Goal: Information Seeking & Learning: Understand process/instructions

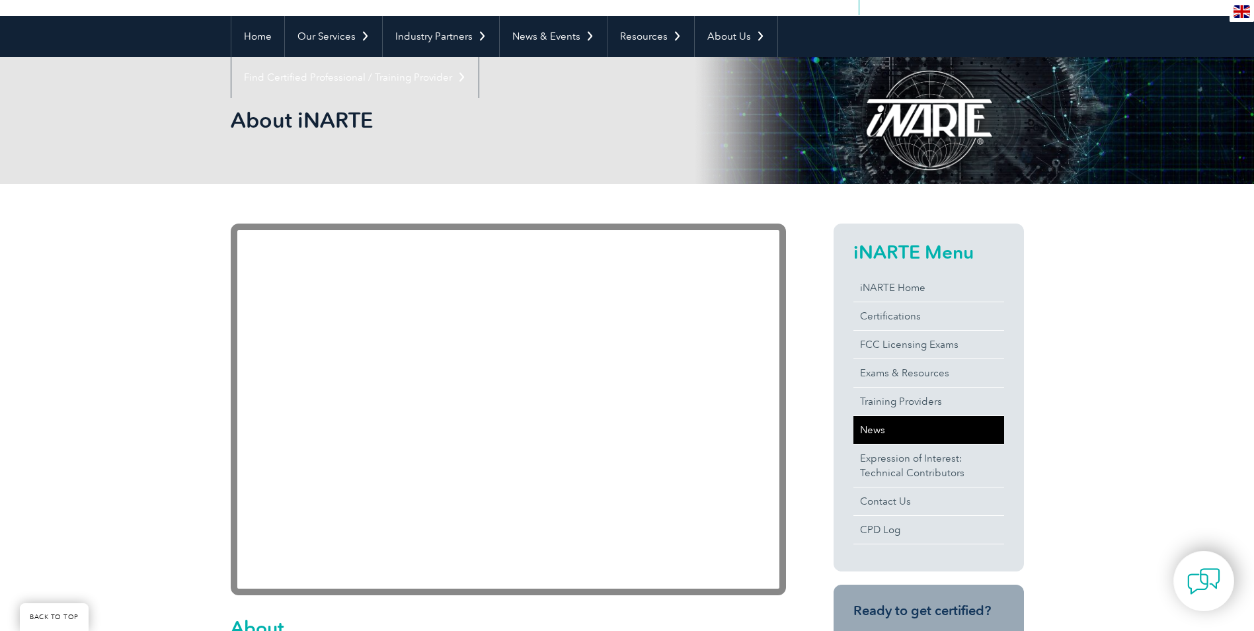
scroll to position [132, 0]
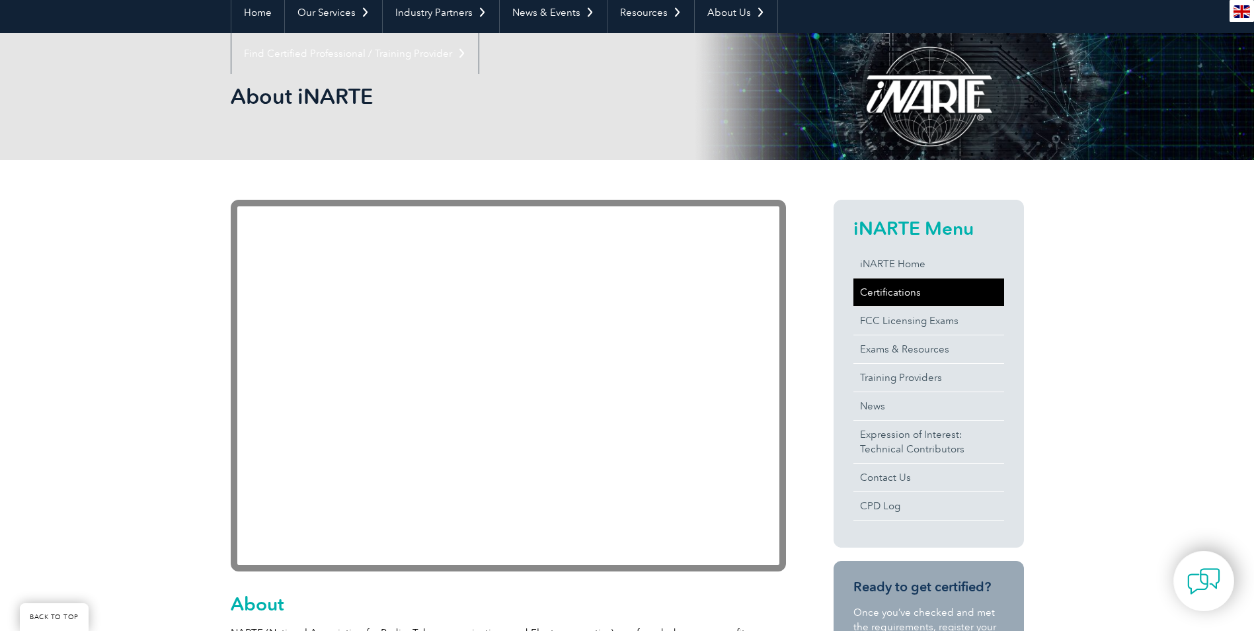
click at [893, 288] on link "Certifications" at bounding box center [929, 292] width 151 height 28
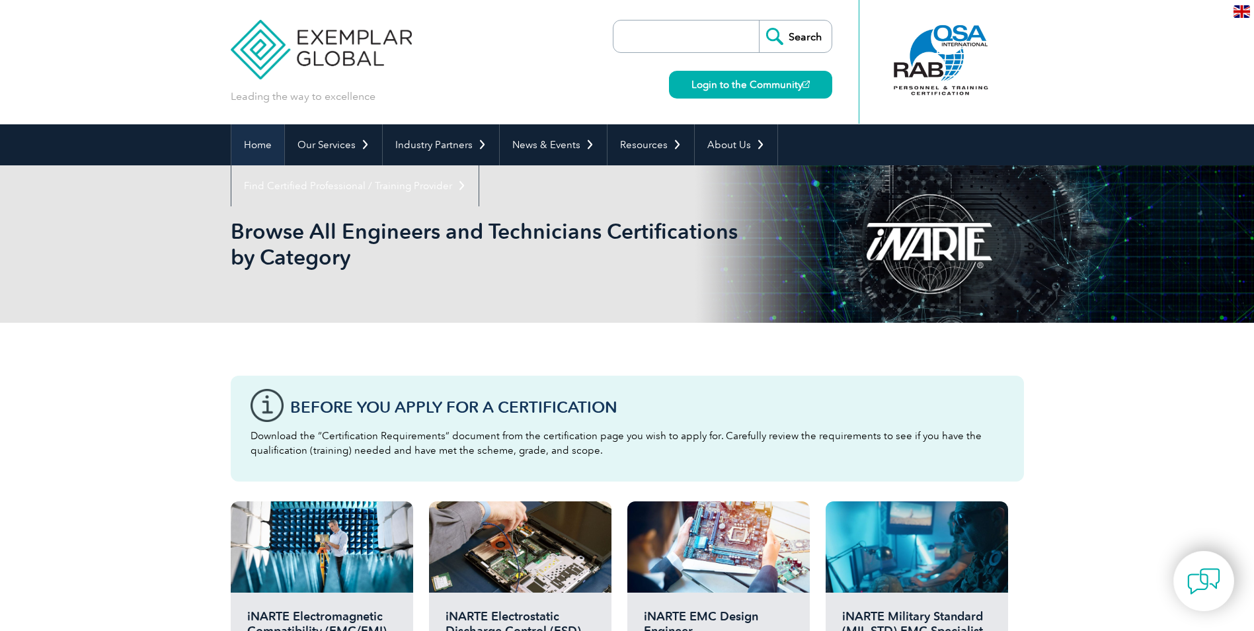
click at [237, 145] on link "Home" at bounding box center [257, 144] width 53 height 41
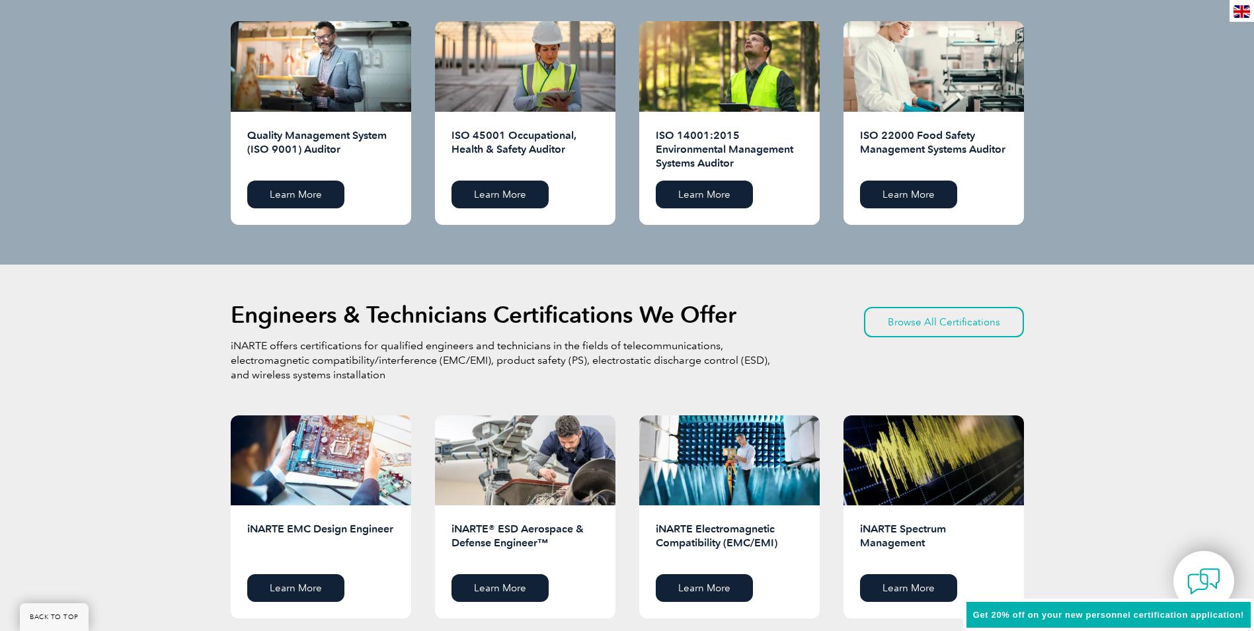
scroll to position [1454, 0]
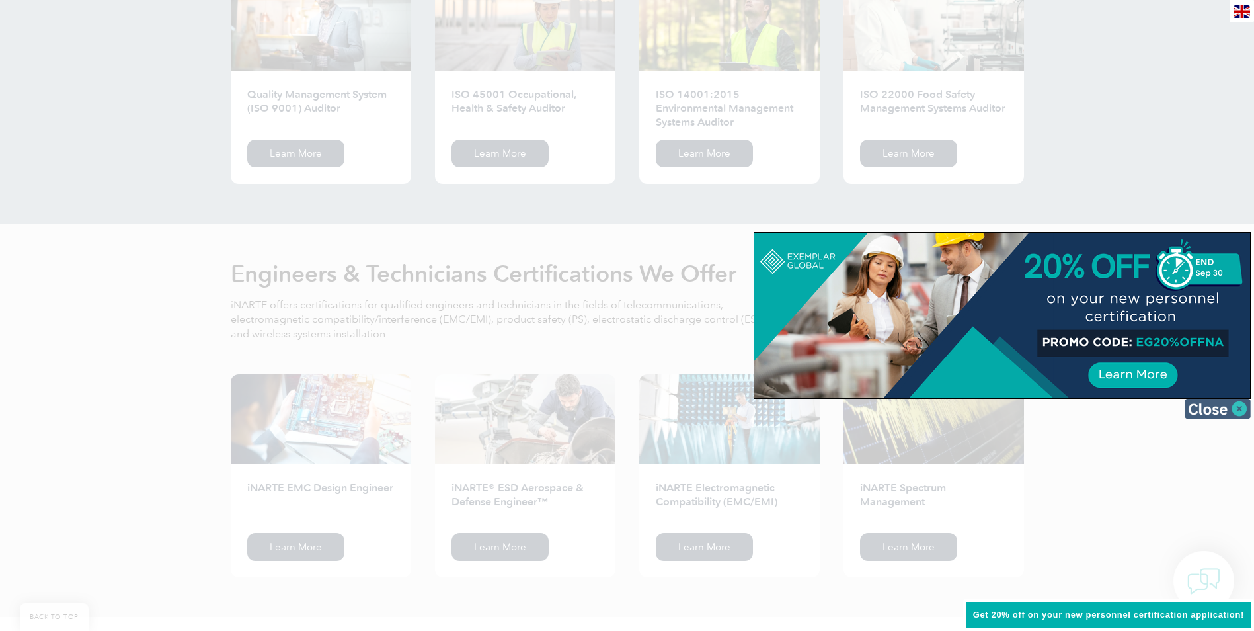
click at [1234, 407] on img at bounding box center [1218, 409] width 66 height 20
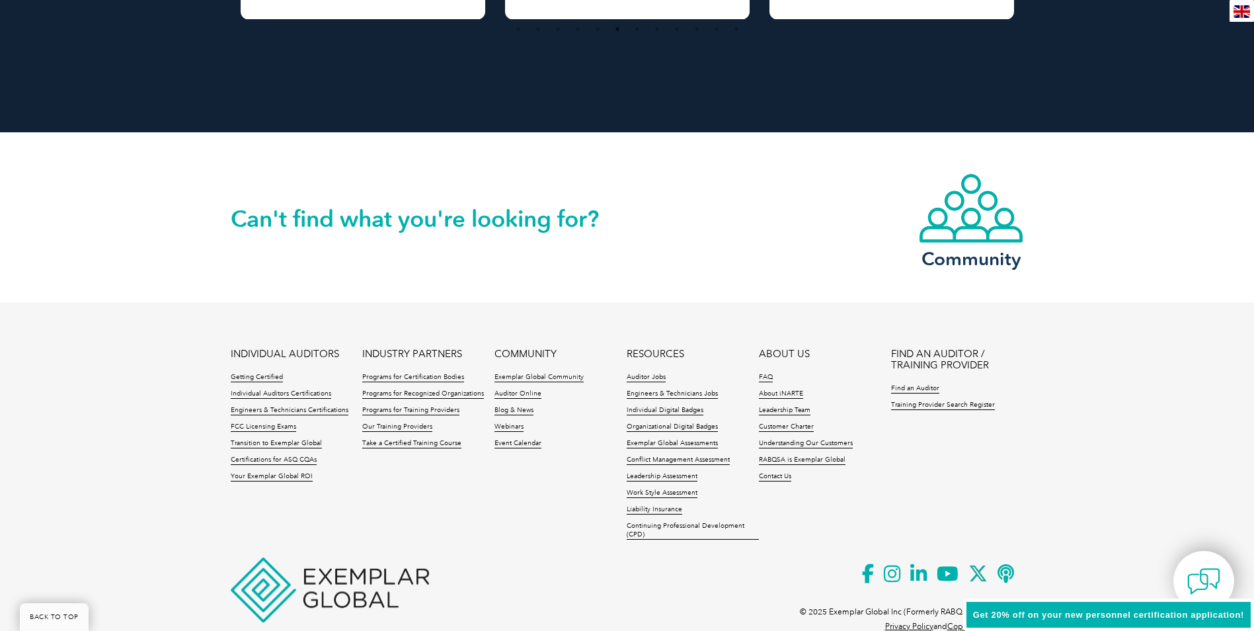
scroll to position [2956, 0]
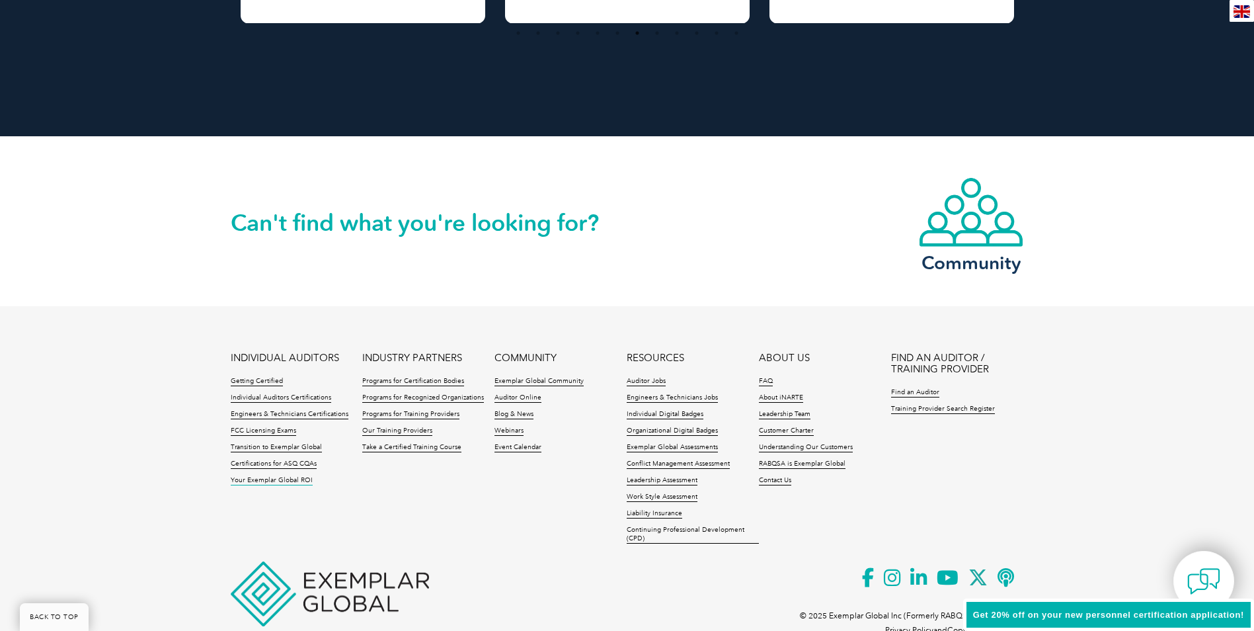
click at [276, 484] on link "Your Exemplar Global ROI" at bounding box center [272, 480] width 82 height 9
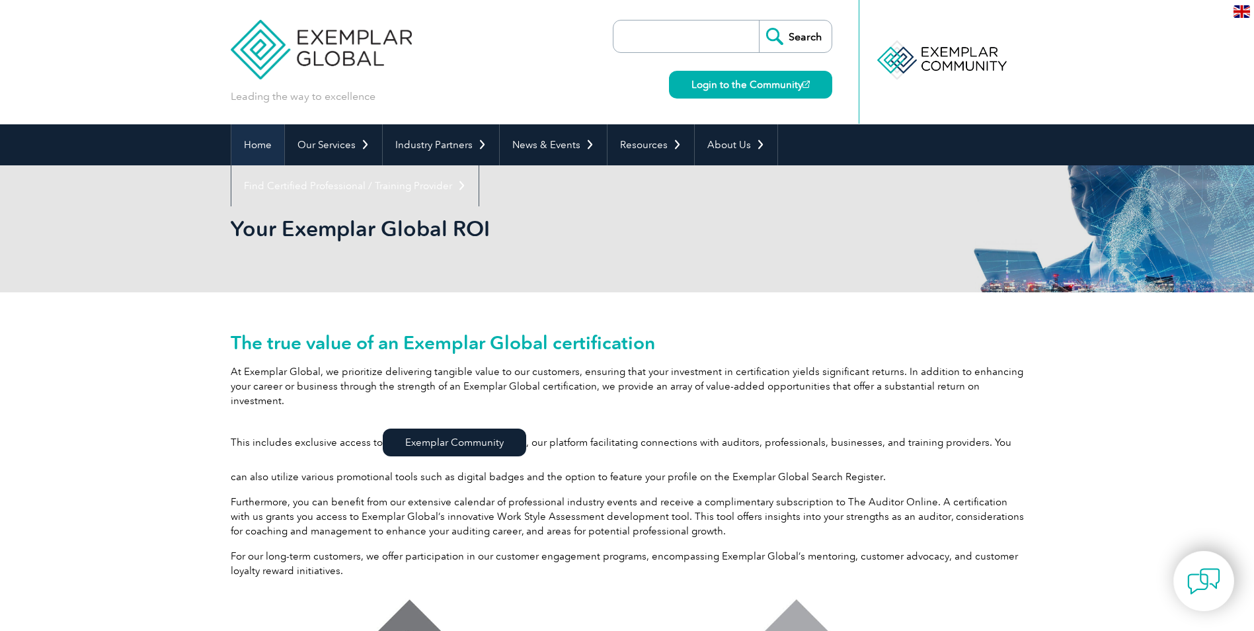
click at [243, 144] on link "Home" at bounding box center [257, 144] width 53 height 41
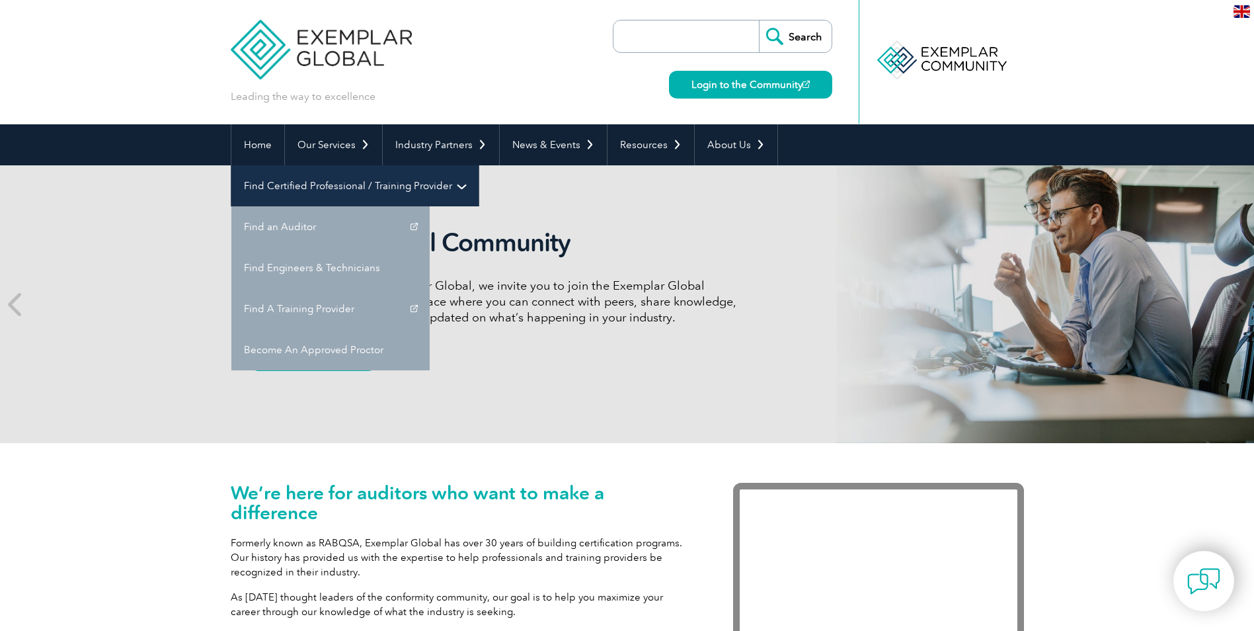
click at [479, 165] on link "Find Certified Professional / Training Provider" at bounding box center [354, 185] width 247 height 41
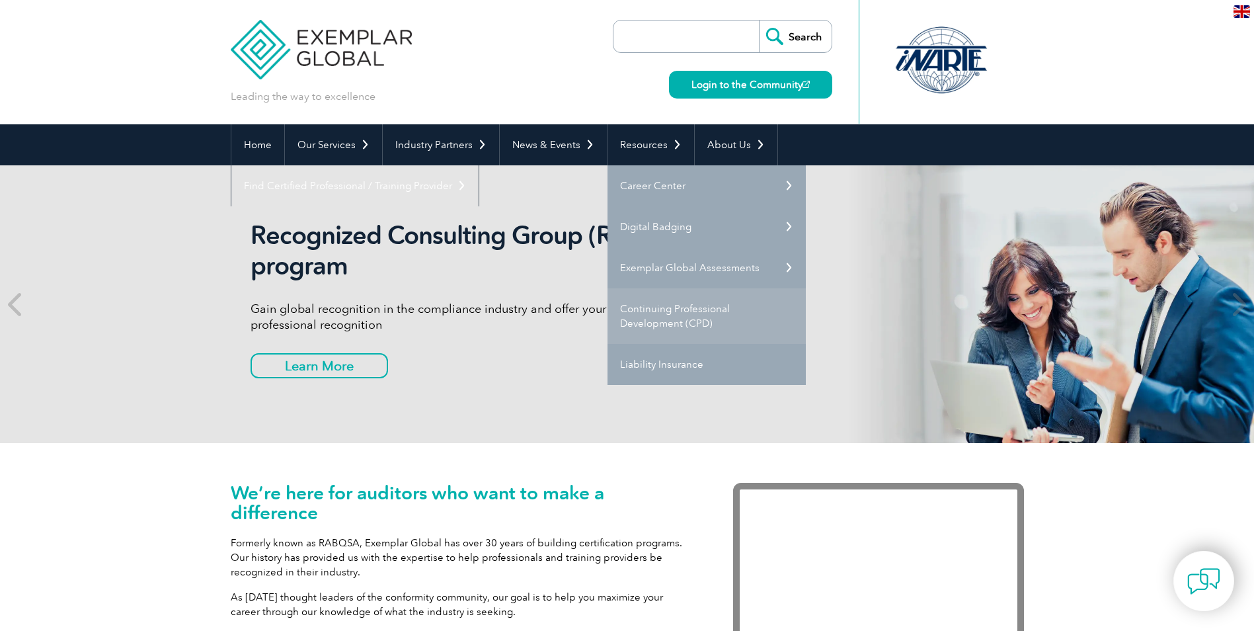
click at [653, 313] on link "Continuing Professional Development (CPD)" at bounding box center [707, 316] width 198 height 56
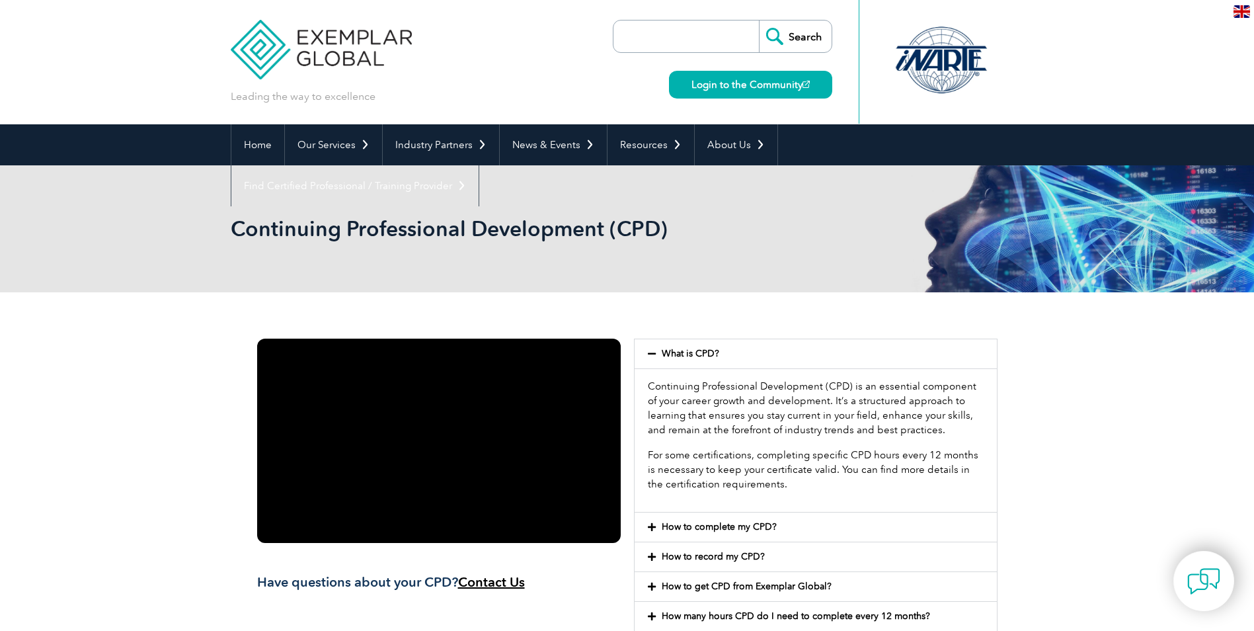
scroll to position [100, 0]
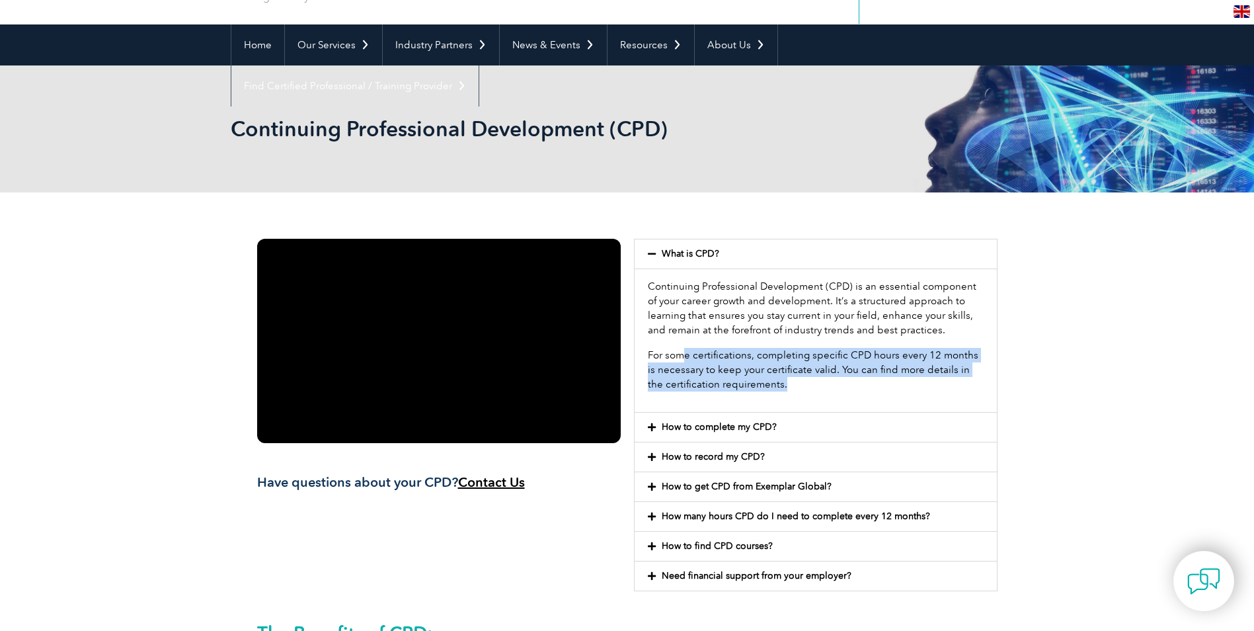
drag, startPoint x: 684, startPoint y: 354, endPoint x: 818, endPoint y: 380, distance: 136.7
click at [818, 380] on p "For some certifications, completing specific CPD hours every 12 months is neces…" at bounding box center [816, 370] width 336 height 44
click at [685, 349] on p "For some certifications, completing specific CPD hours every 12 months is neces…" at bounding box center [816, 370] width 336 height 44
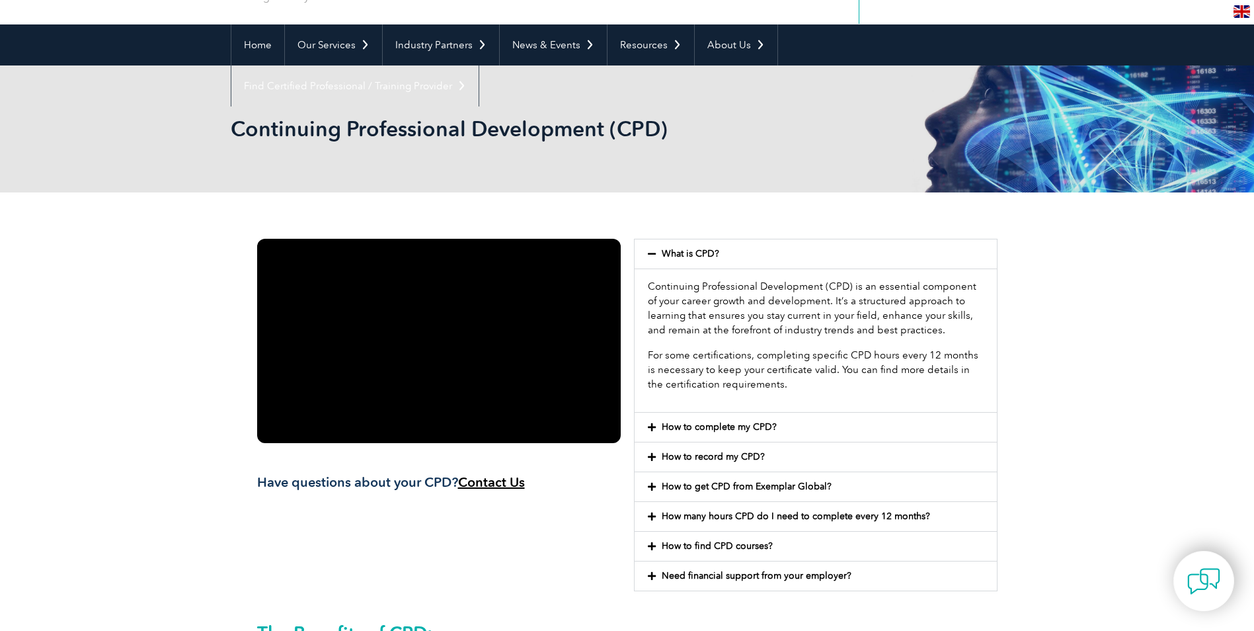
click at [649, 430] on icon at bounding box center [652, 426] width 8 height 9
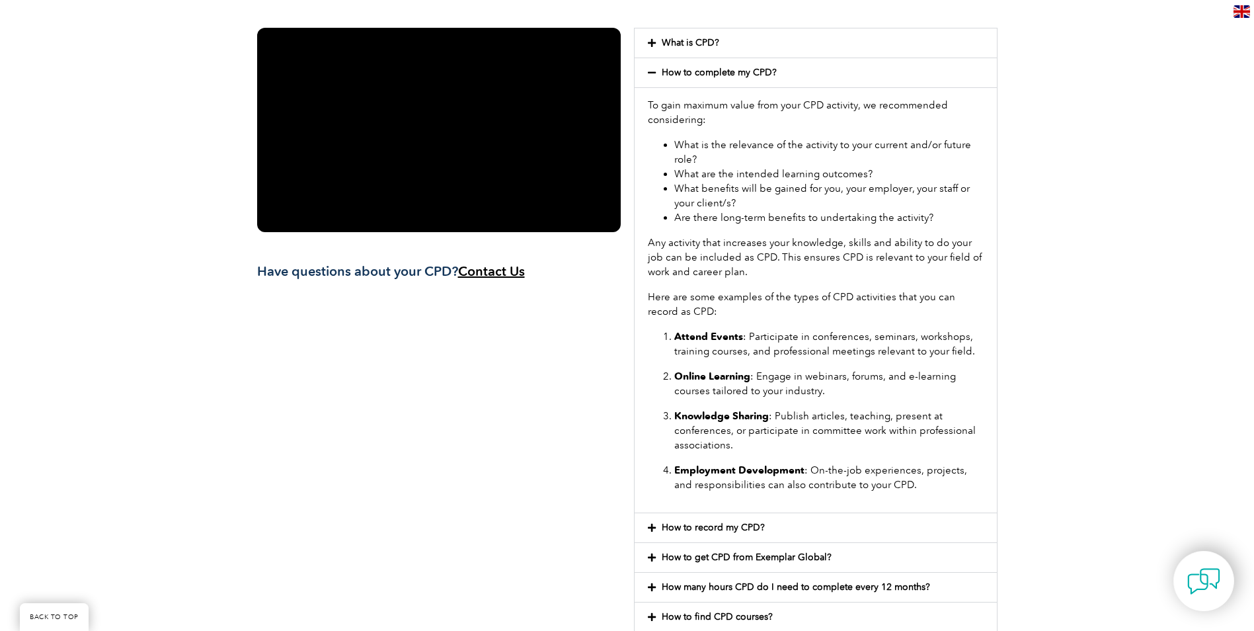
scroll to position [430, 0]
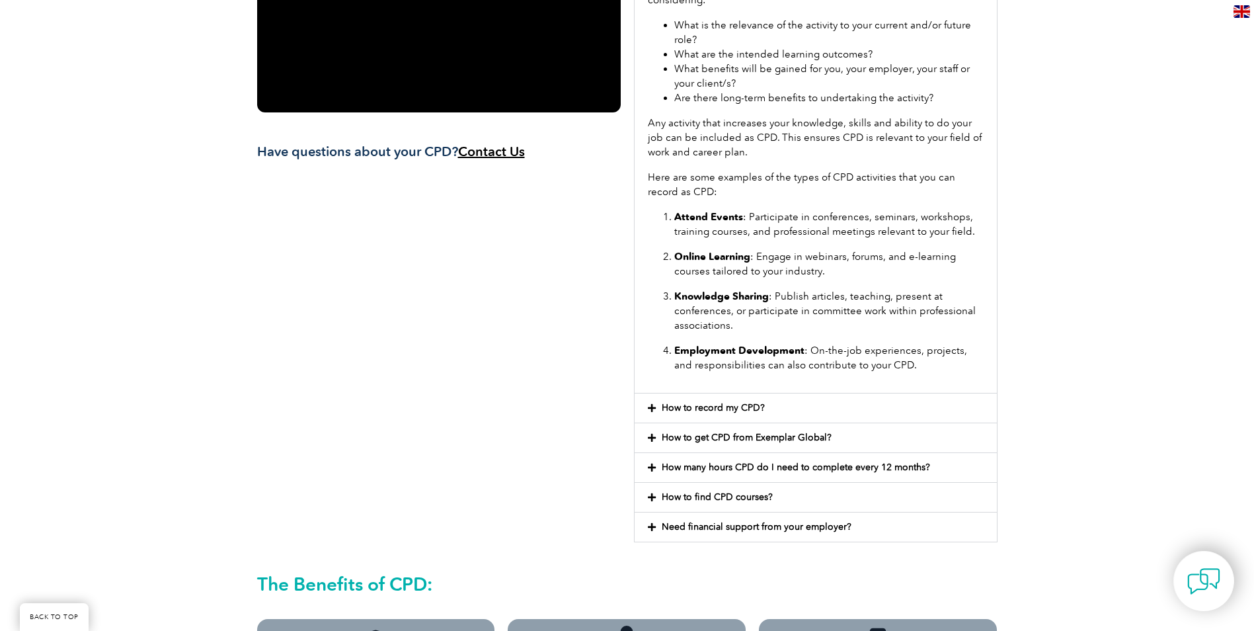
click at [672, 402] on link "How to record my CPD?" at bounding box center [713, 407] width 103 height 11
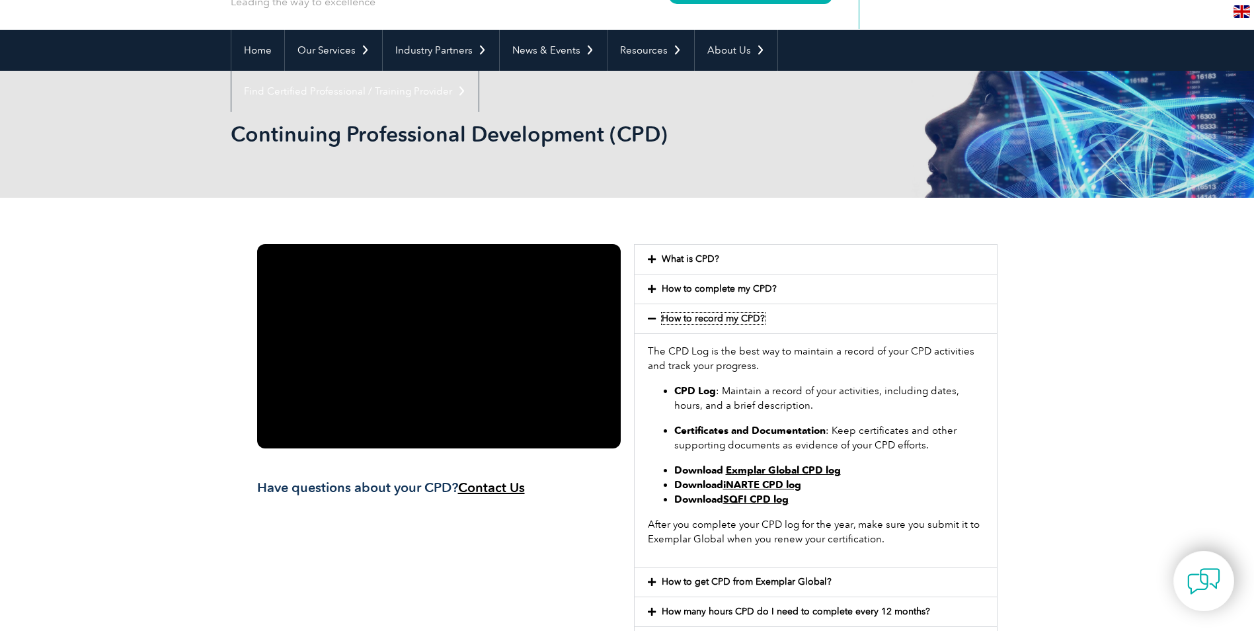
scroll to position [0, 0]
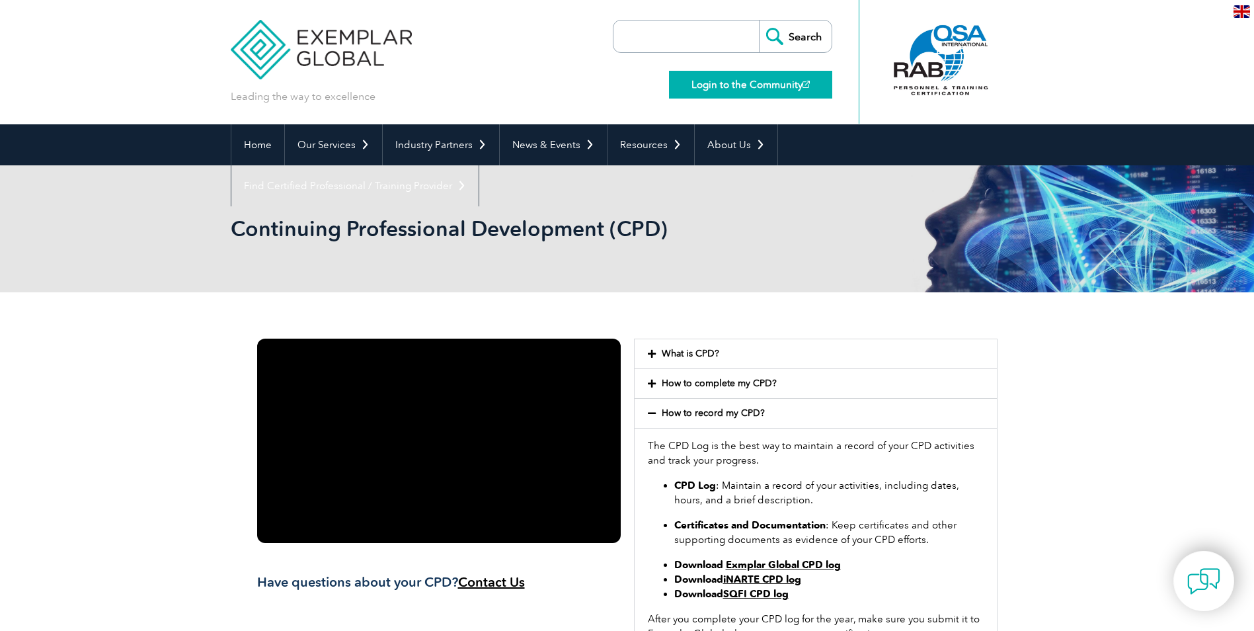
click at [703, 85] on link "Login to the Community" at bounding box center [750, 85] width 163 height 28
